Goal: Check status: Check status

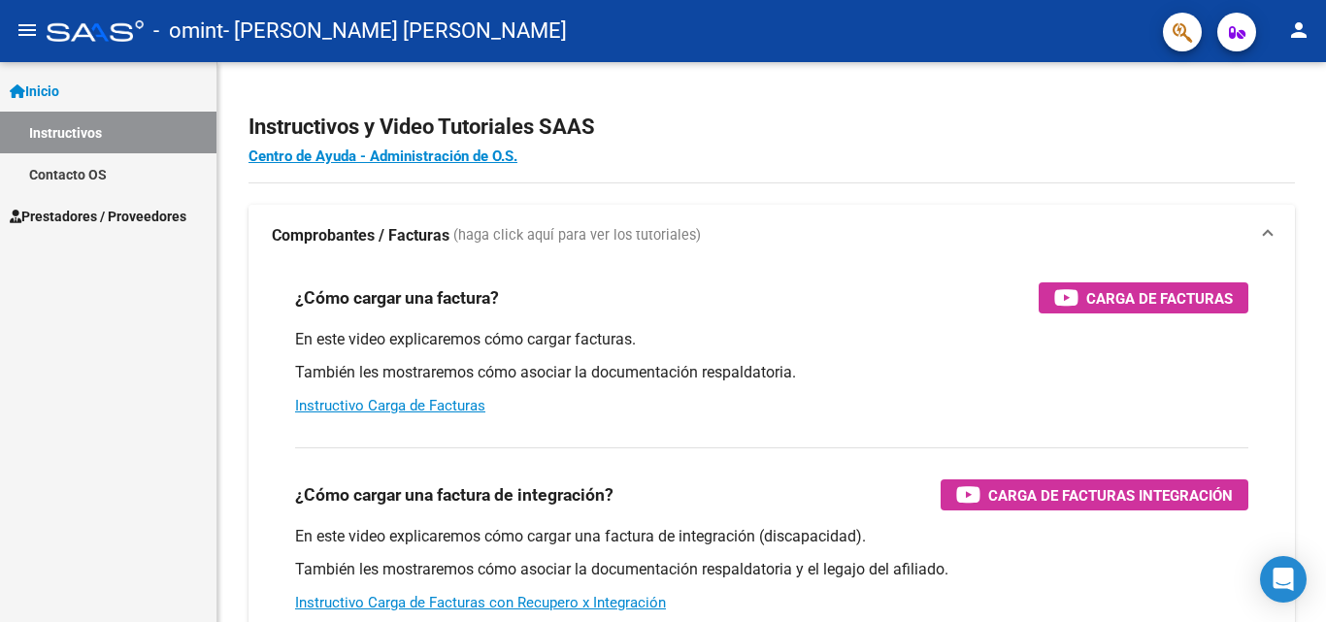
click at [69, 136] on link "Instructivos" at bounding box center [108, 133] width 216 height 42
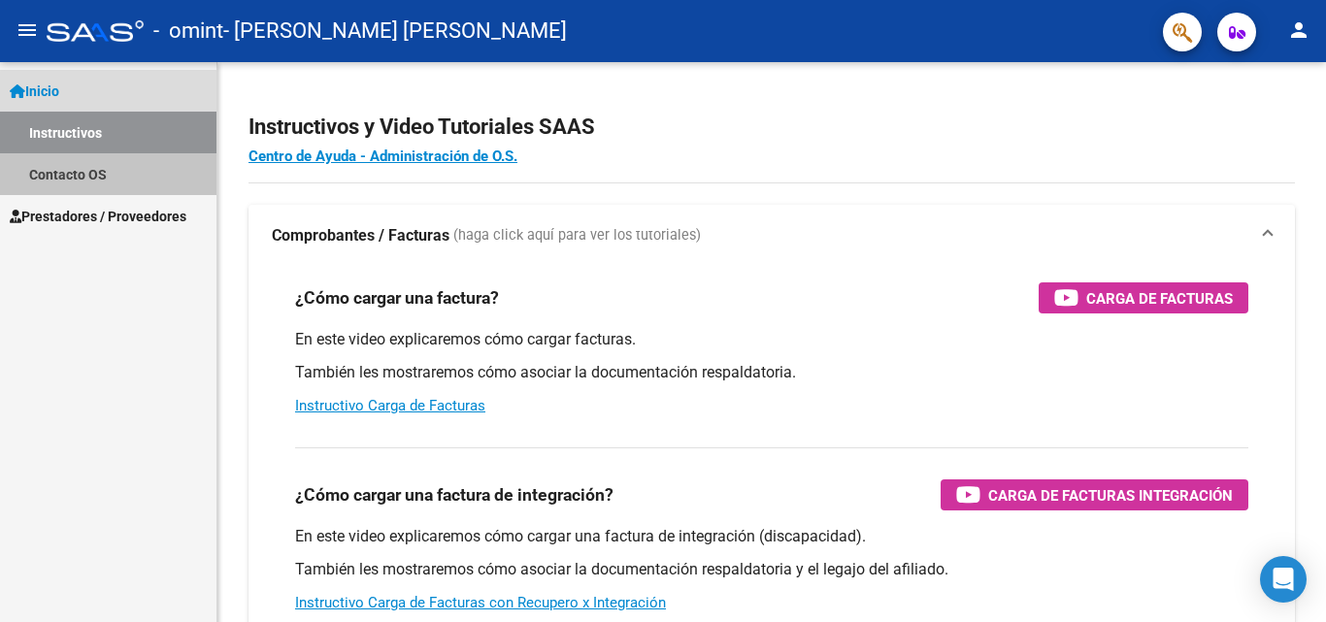
click at [72, 177] on link "Contacto OS" at bounding box center [108, 174] width 216 height 42
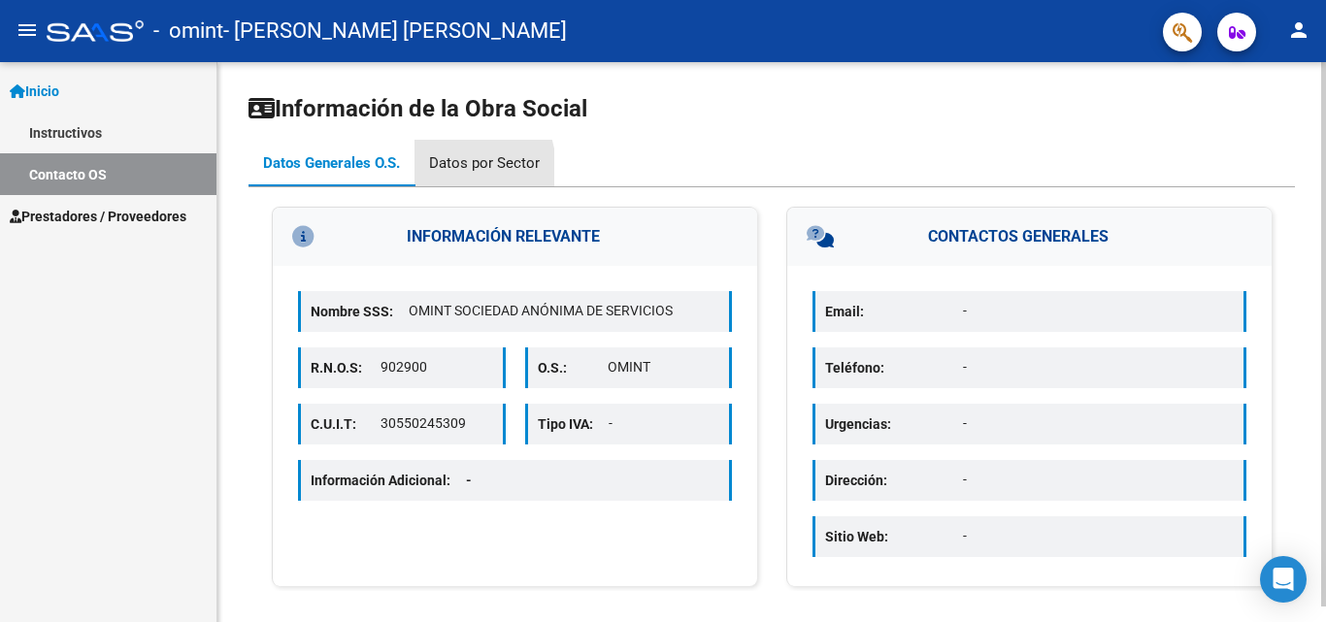
click at [456, 168] on div "Datos por Sector" at bounding box center [484, 162] width 111 height 21
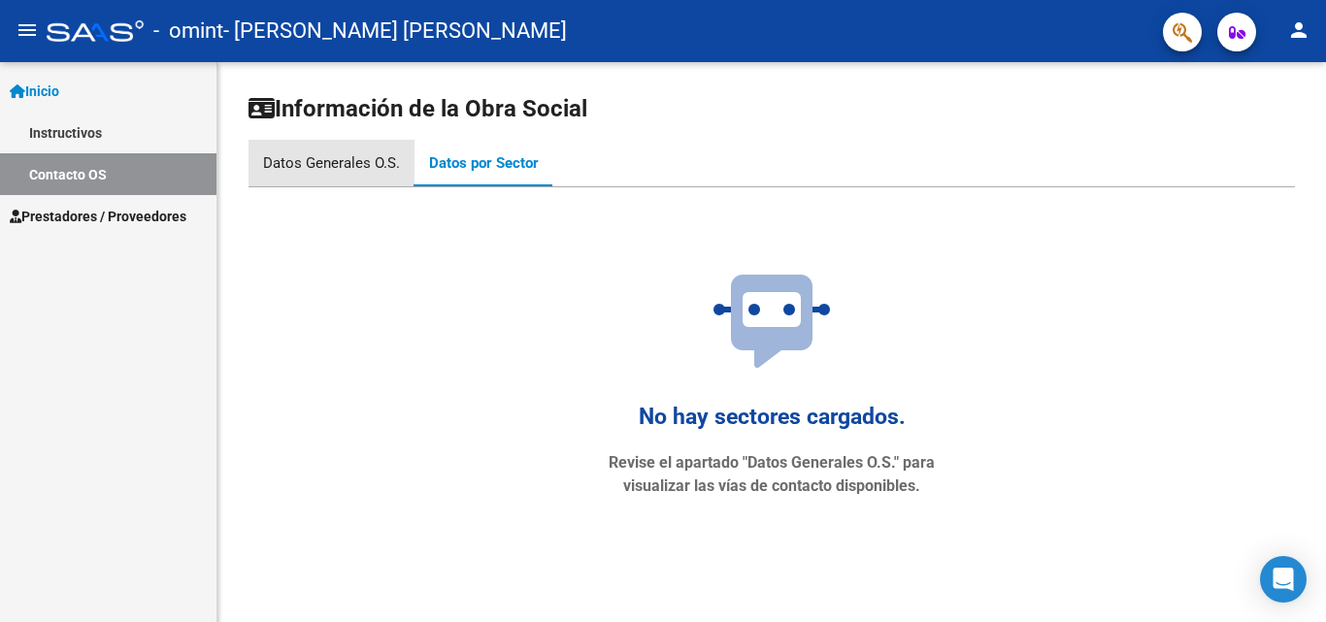
click at [342, 167] on div "Datos Generales O.S." at bounding box center [331, 162] width 137 height 21
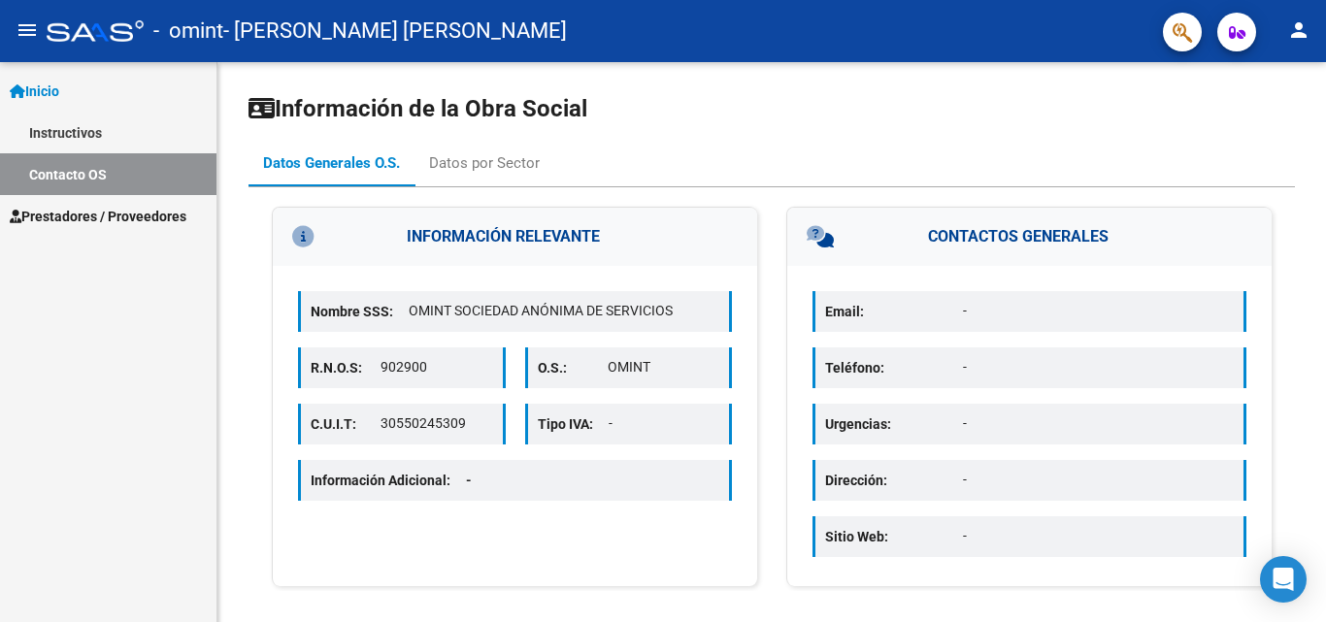
click at [1294, 39] on mat-icon "person" at bounding box center [1298, 29] width 23 height 23
click at [50, 90] on div at bounding box center [663, 311] width 1326 height 622
click at [102, 214] on span "Prestadores / Proveedores" at bounding box center [98, 216] width 177 height 21
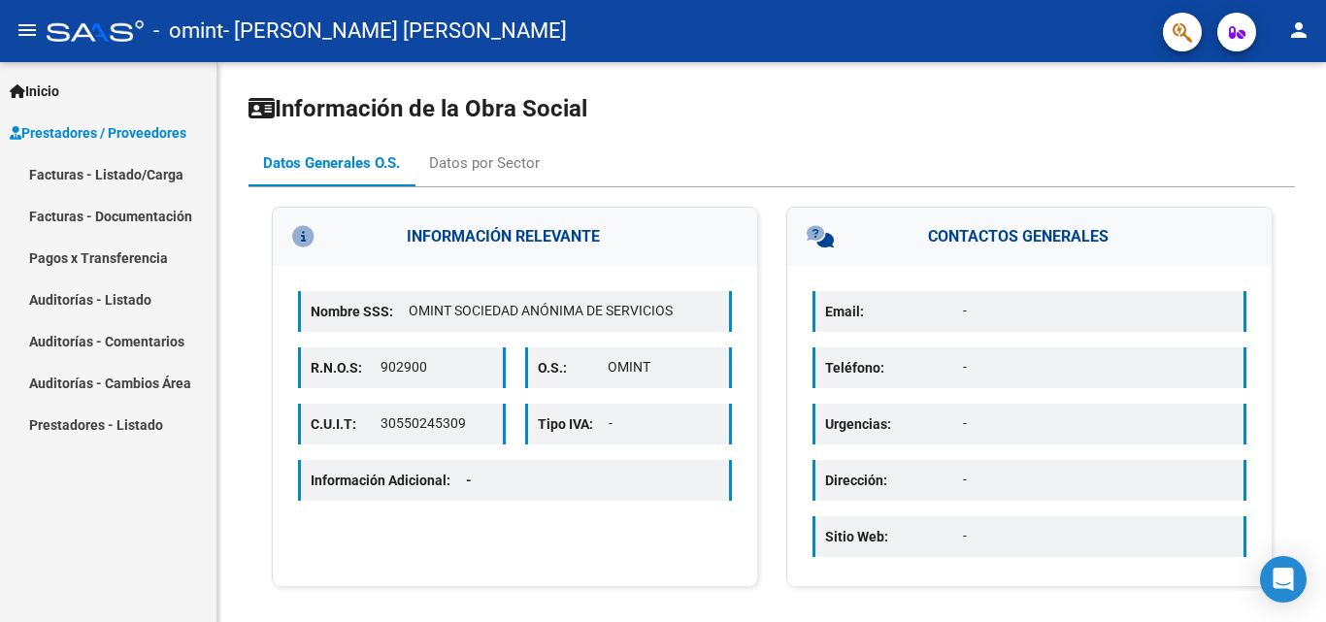
click at [114, 172] on link "Facturas - Listado/Carga" at bounding box center [108, 174] width 216 height 42
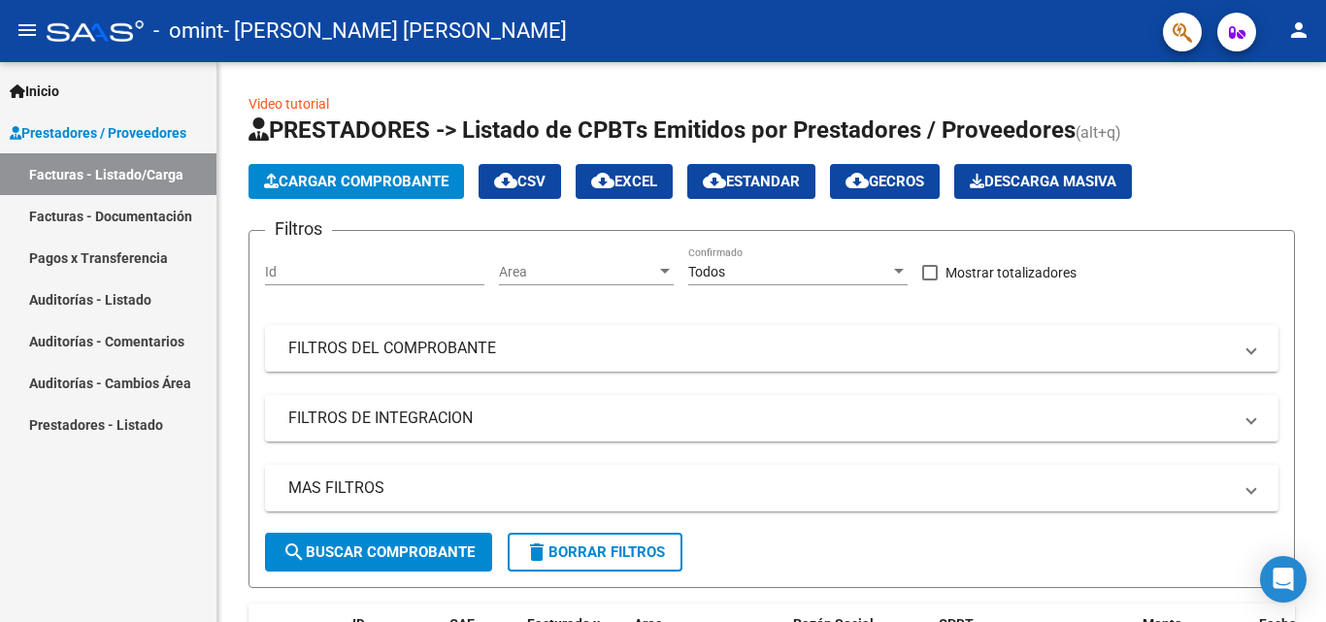
click at [102, 440] on link "Prestadores - Listado" at bounding box center [108, 425] width 216 height 42
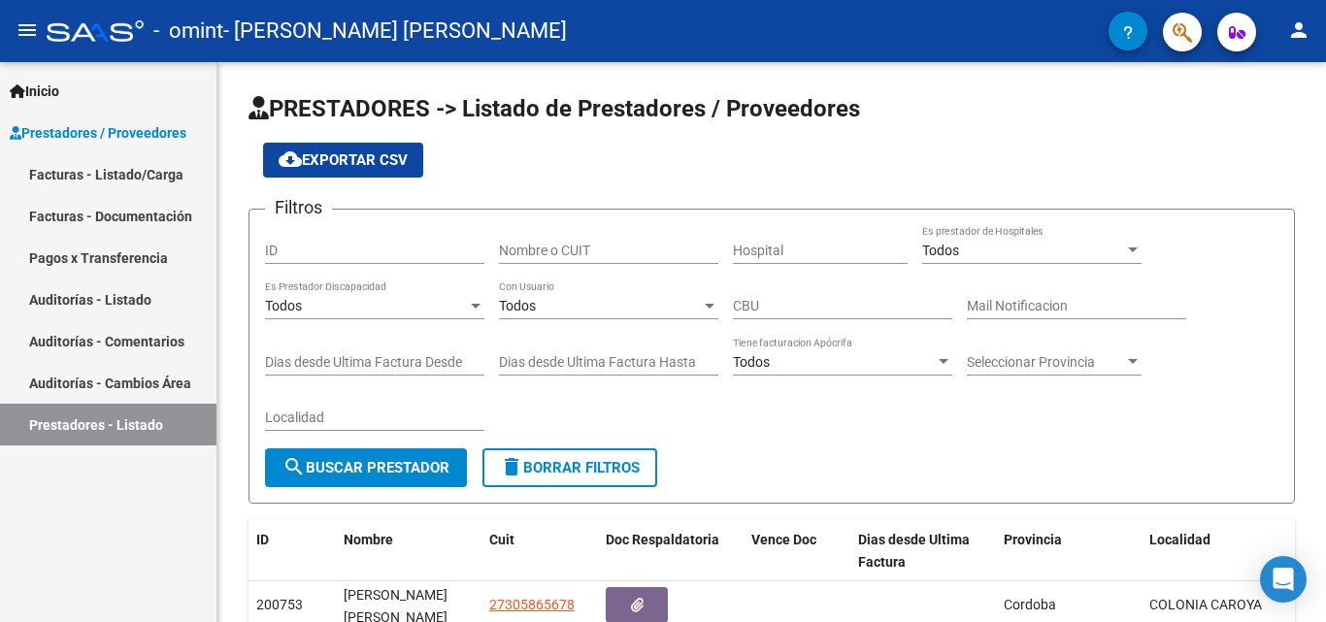
click at [83, 545] on div "Inicio Instructivos Contacto OS Prestadores / Proveedores Facturas - Listado/Ca…" at bounding box center [108, 342] width 216 height 560
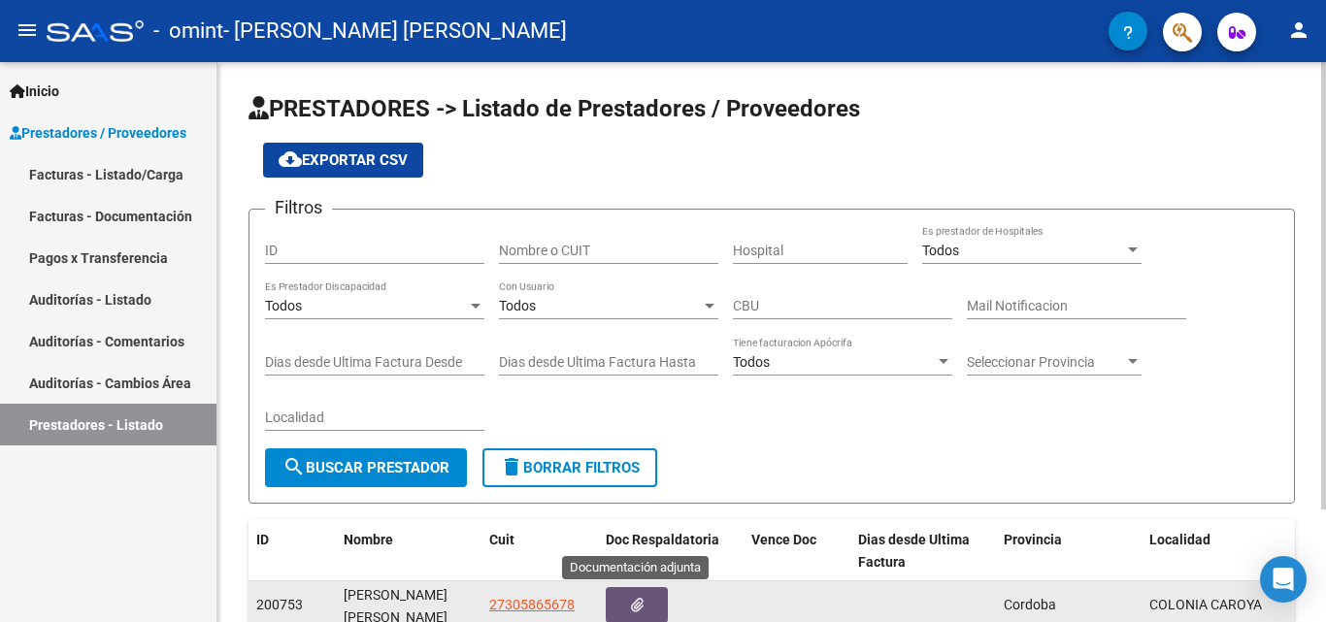
click at [635, 611] on icon "button" at bounding box center [637, 605] width 13 height 15
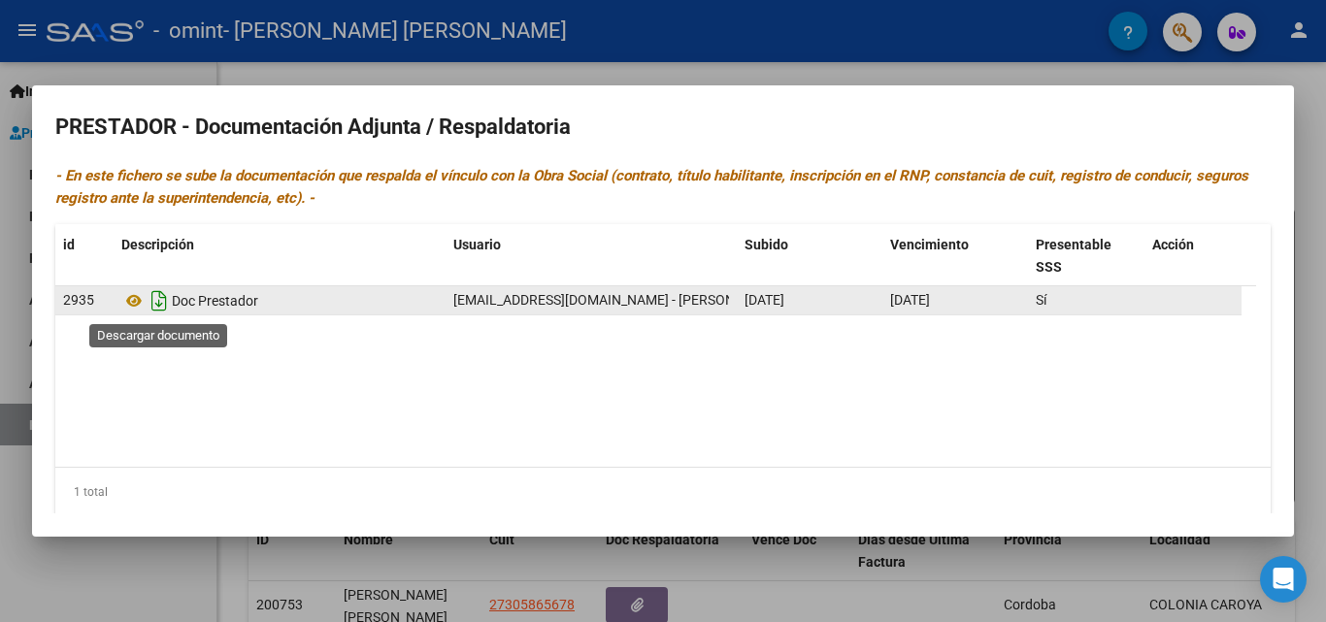
click at [155, 302] on icon "Descargar documento" at bounding box center [159, 300] width 25 height 31
click at [767, 128] on h2 "PRESTADOR - Documentación Adjunta / Respaldatoria" at bounding box center [662, 127] width 1215 height 37
click at [1325, 119] on div at bounding box center [663, 311] width 1326 height 622
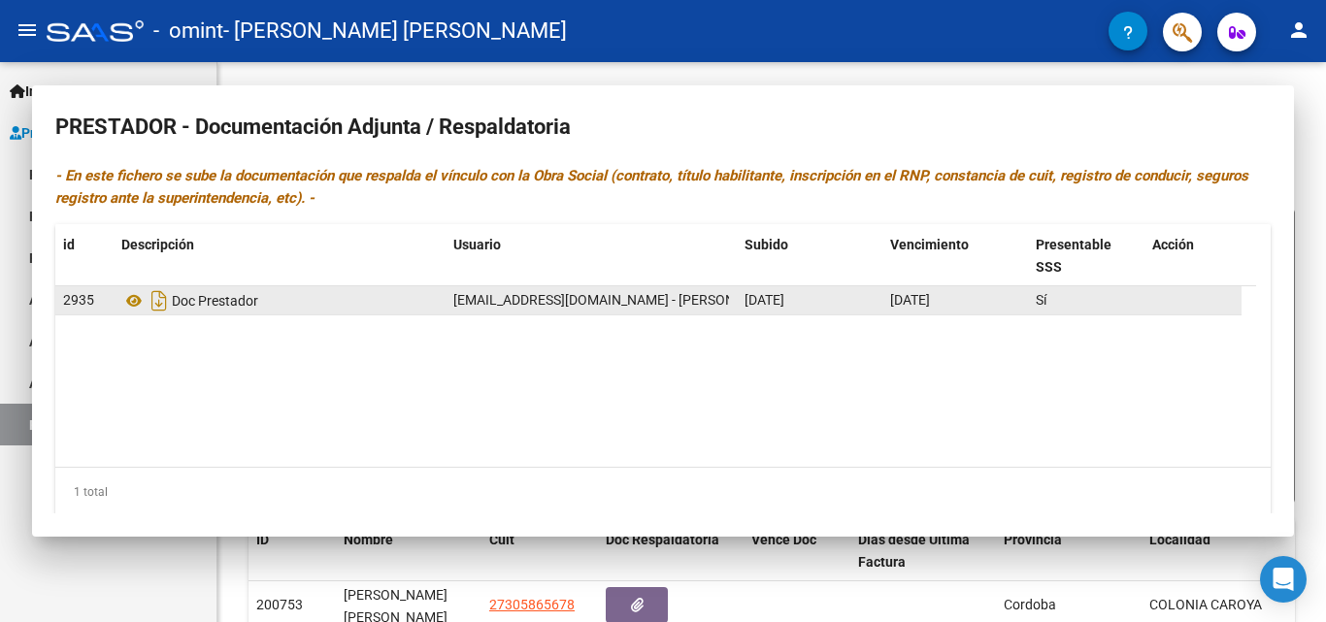
scroll to position [1, 0]
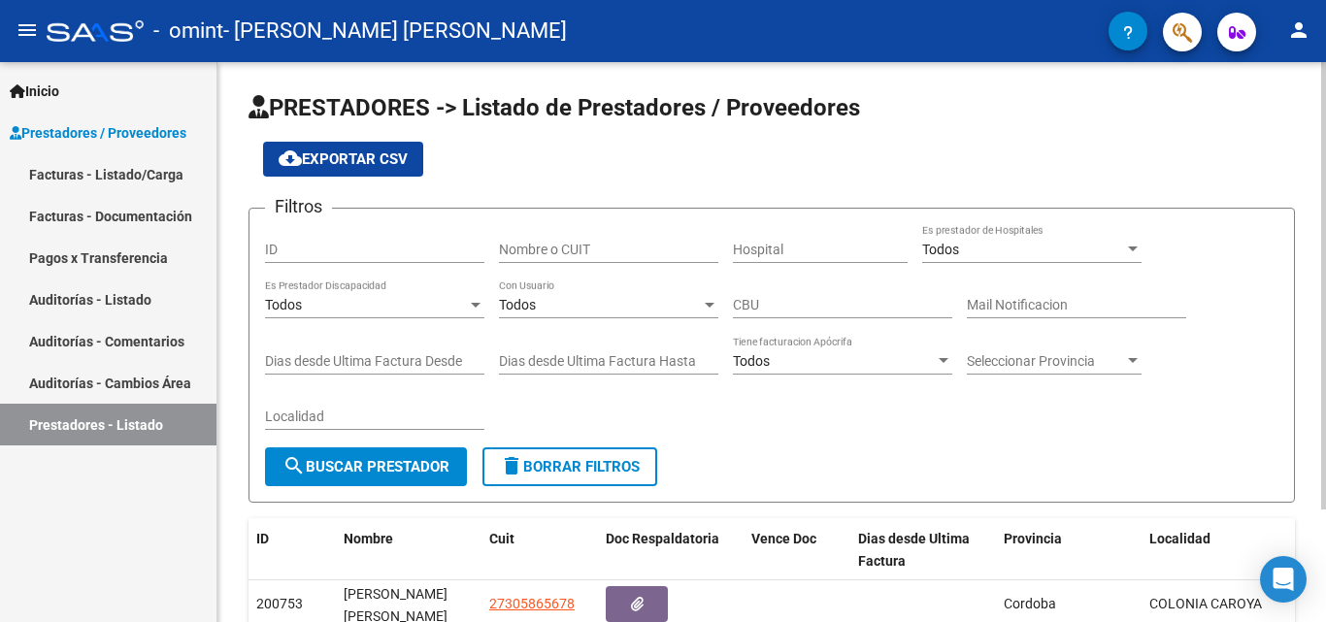
click at [539, 249] on input "Nombre o CUIT" at bounding box center [608, 250] width 219 height 17
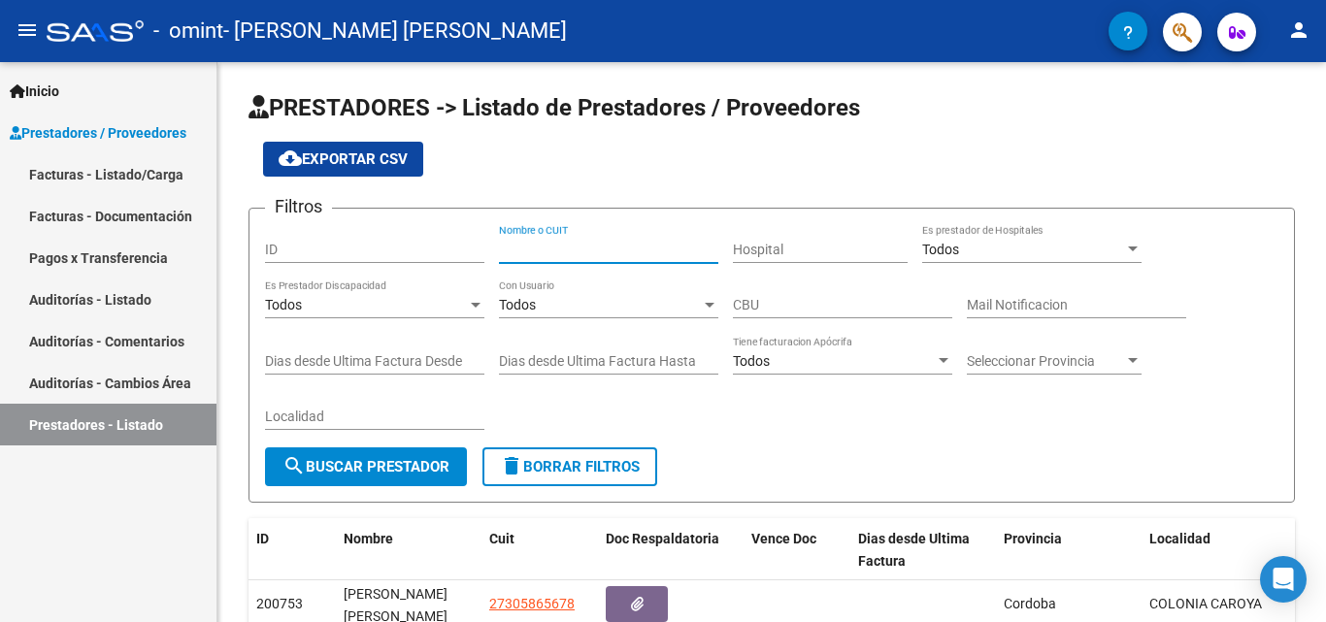
click at [91, 172] on link "Facturas - Listado/Carga" at bounding box center [108, 174] width 216 height 42
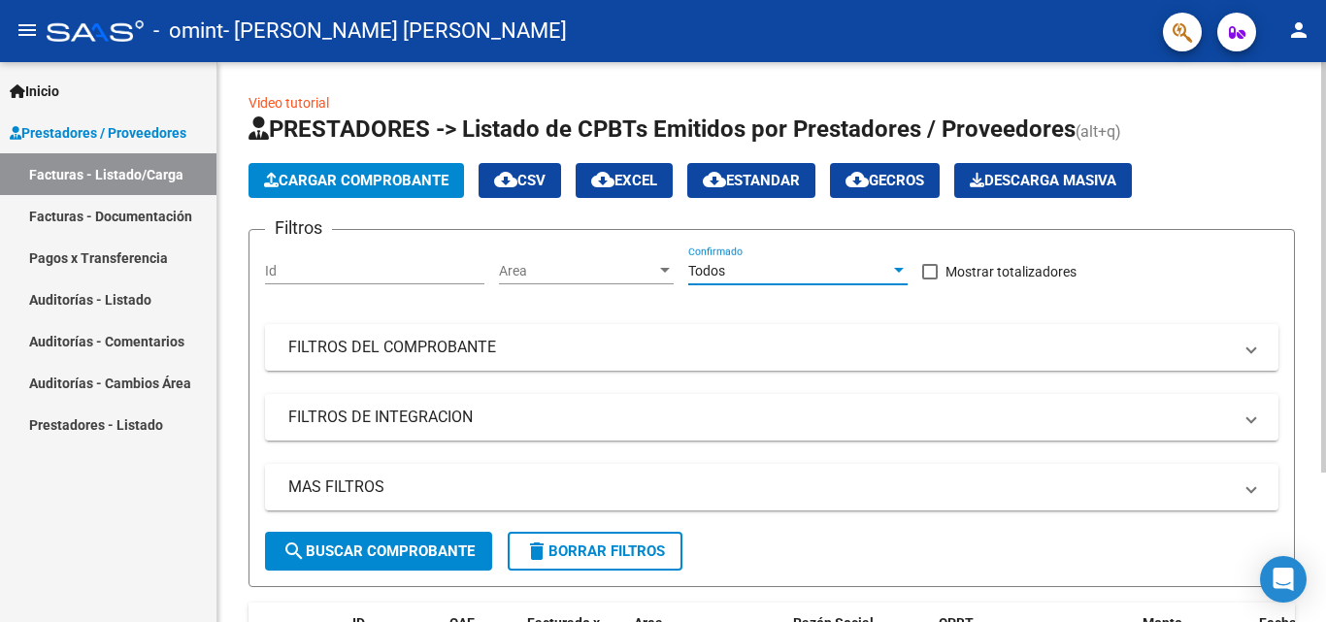
click at [753, 268] on div "Todos" at bounding box center [789, 271] width 202 height 17
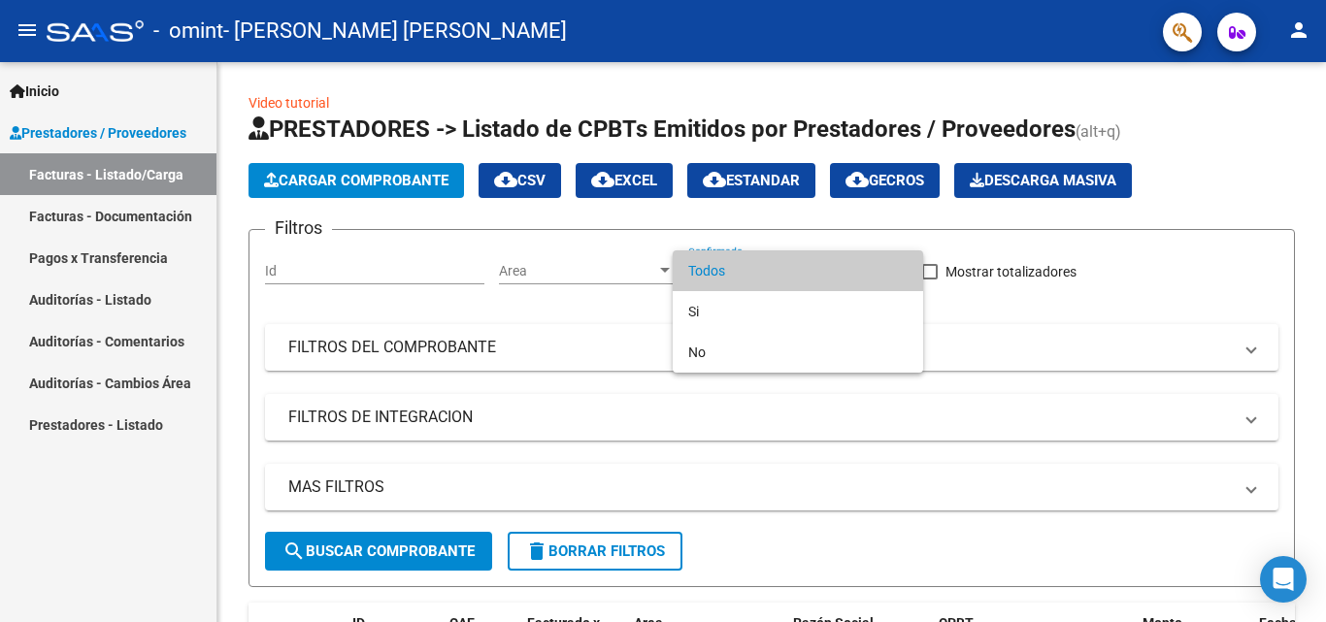
click at [1325, 248] on div at bounding box center [663, 311] width 1326 height 622
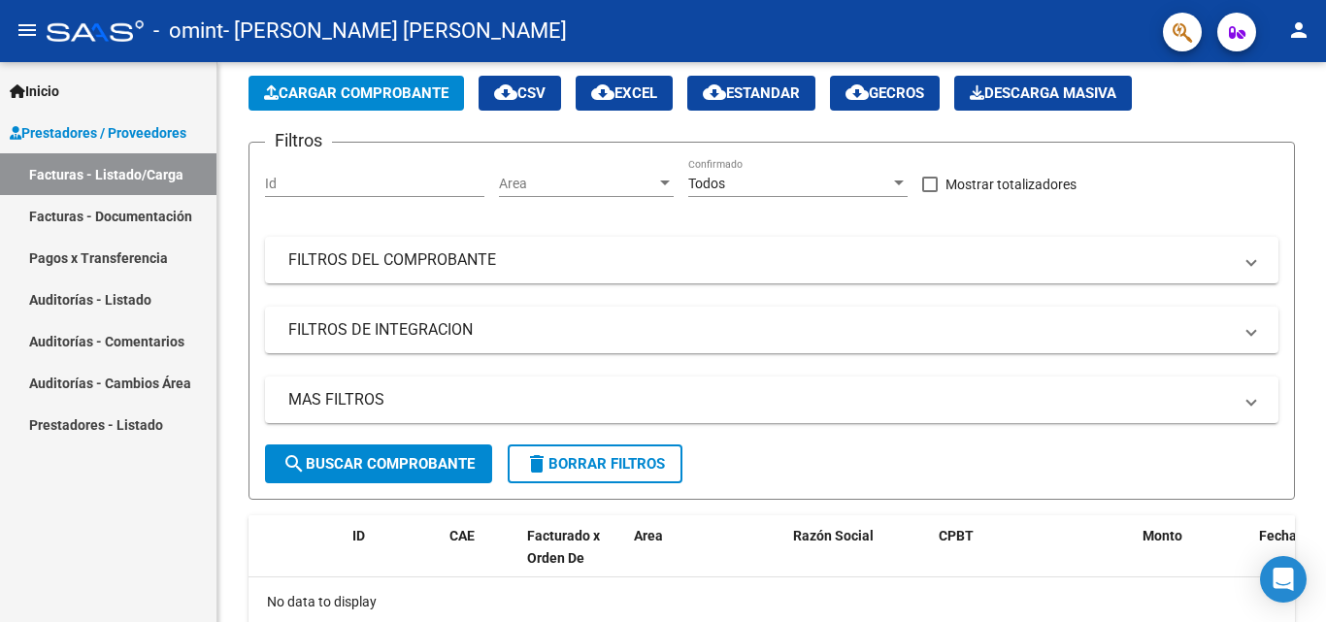
scroll to position [154, 0]
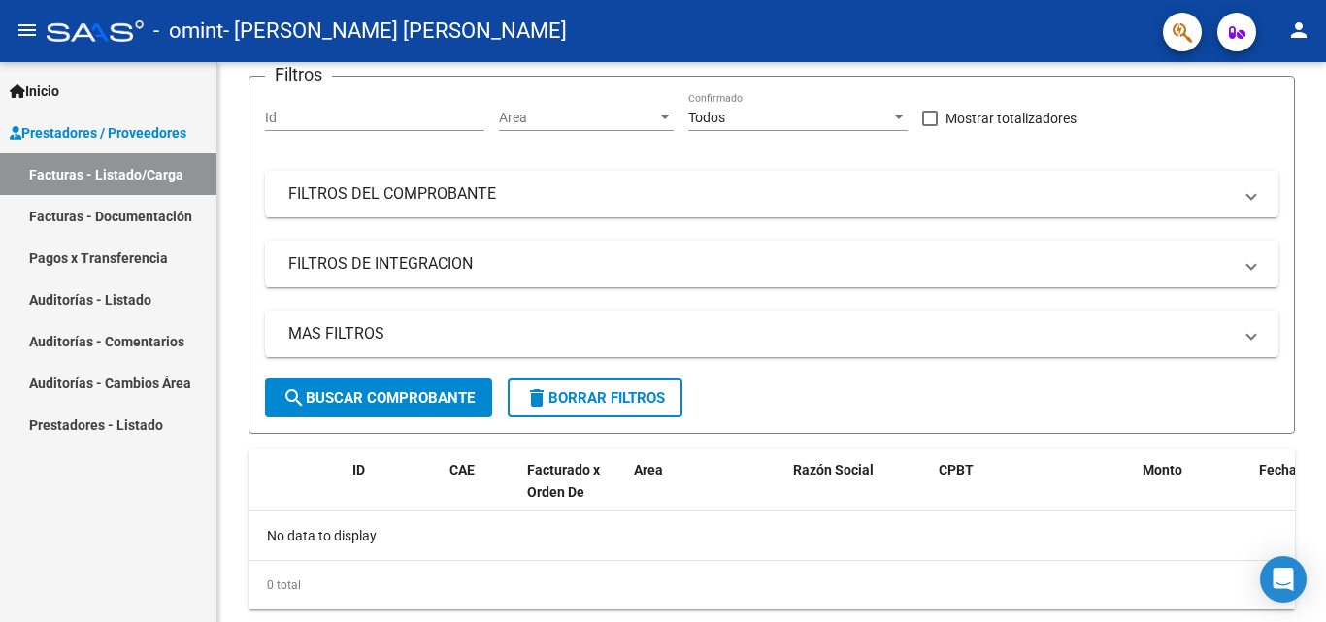
click at [1325, 360] on div at bounding box center [1323, 381] width 5 height 411
click at [414, 205] on mat-panel-title "FILTROS DEL COMPROBANTE" at bounding box center [759, 193] width 943 height 21
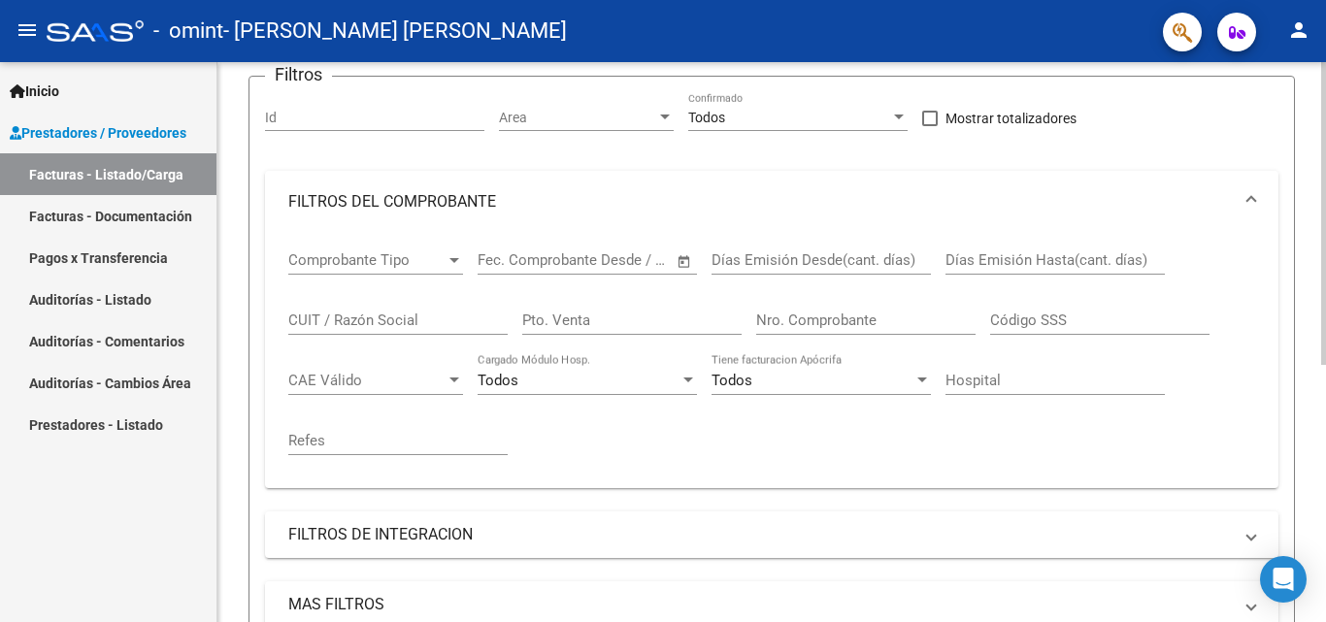
click at [435, 314] on input "CUIT / Razón Social" at bounding box center [397, 320] width 219 height 17
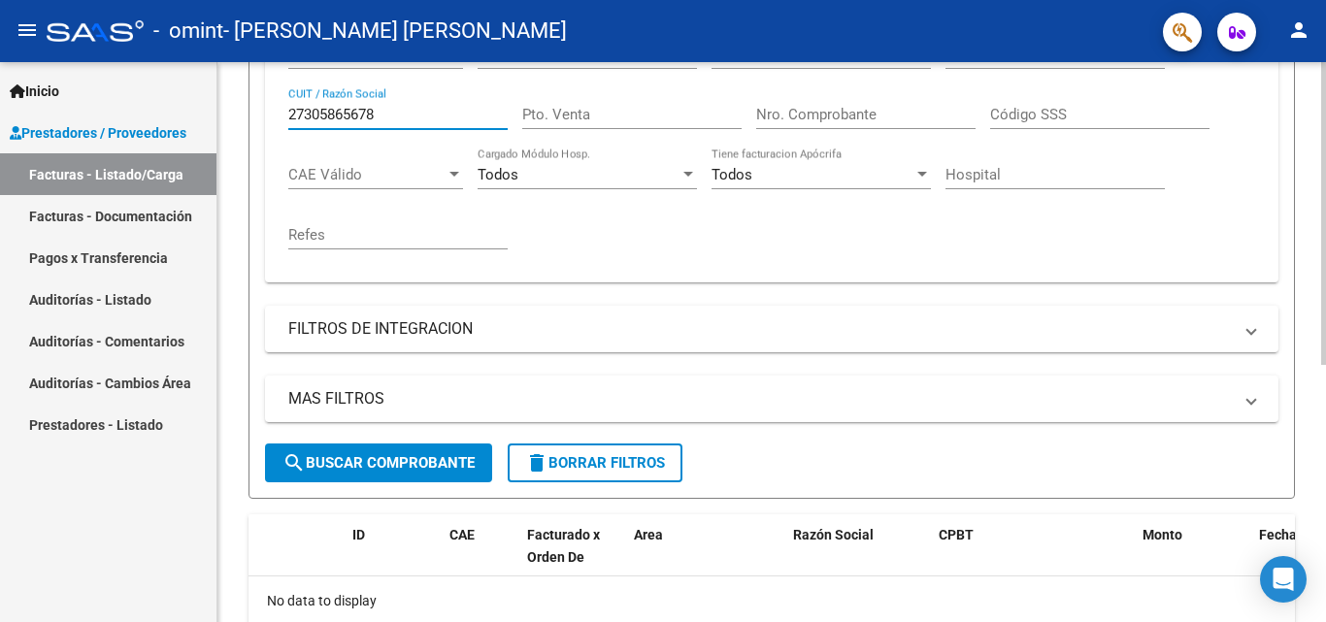
scroll to position [366, 0]
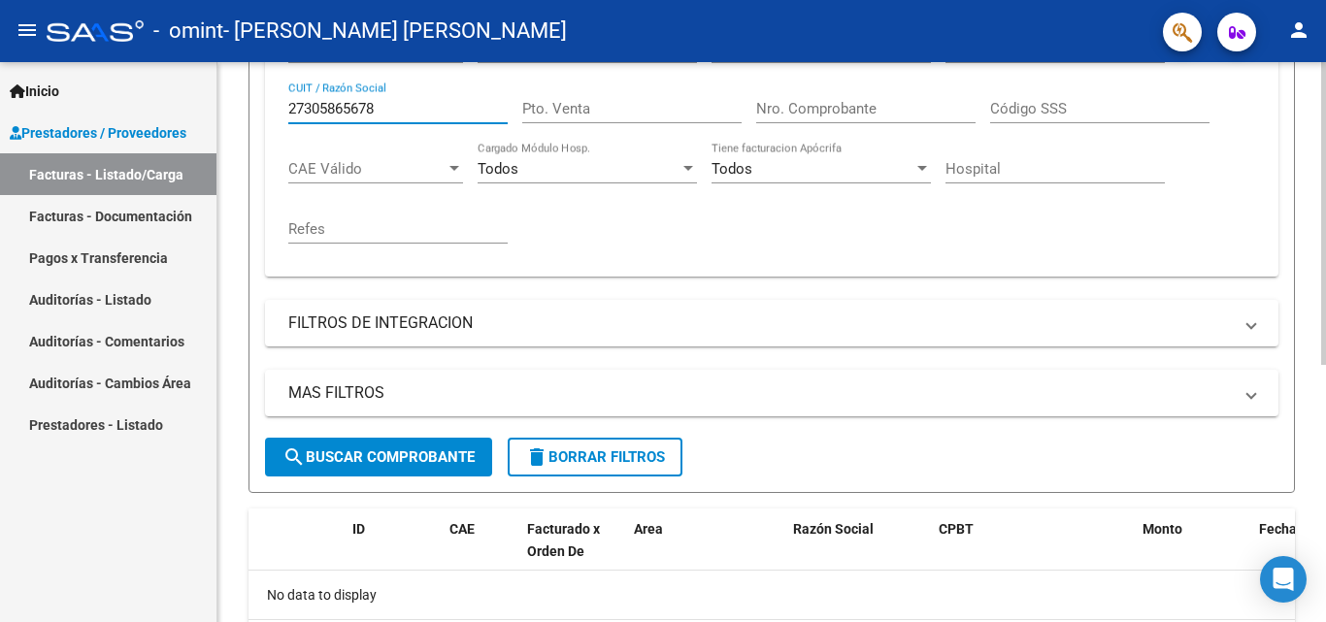
click at [1325, 345] on div at bounding box center [1323, 411] width 5 height 303
type input "27305865678"
click at [380, 478] on form "Filtros Id Area Area Todos Confirmado Mostrar totalizadores FILTROS DEL COMPROB…" at bounding box center [771, 178] width 1046 height 629
click at [370, 450] on span "search Buscar Comprobante" at bounding box center [378, 456] width 192 height 17
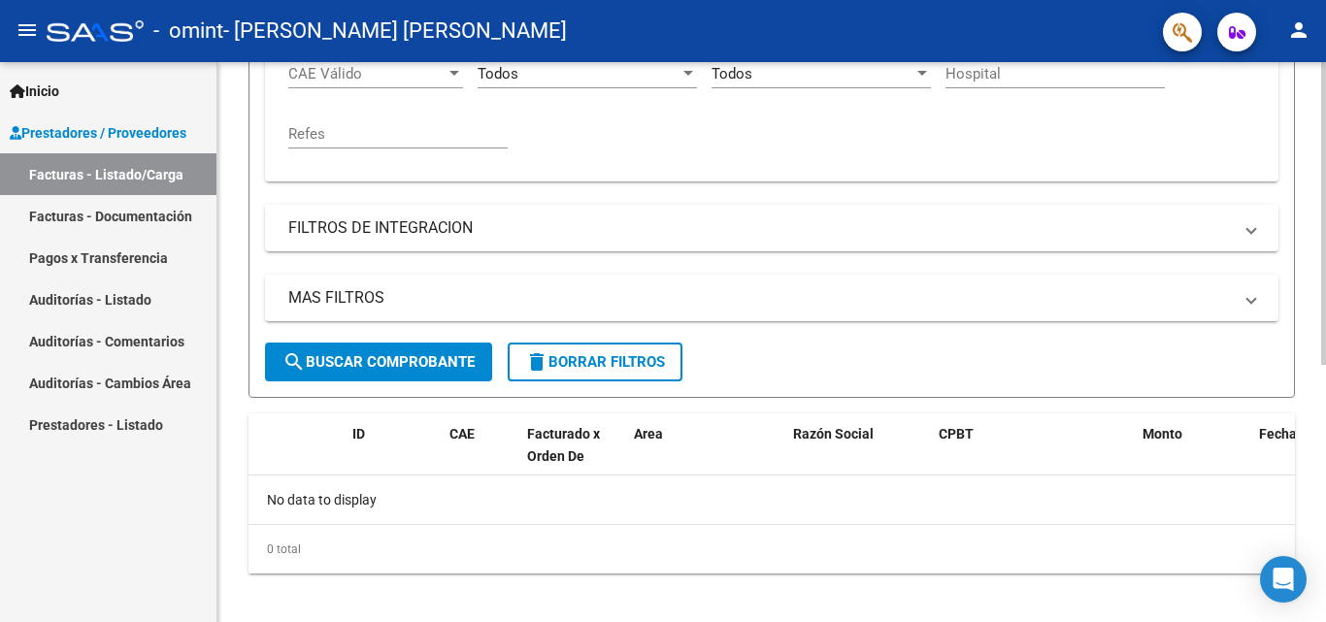
scroll to position [475, 0]
